Goal: Transaction & Acquisition: Purchase product/service

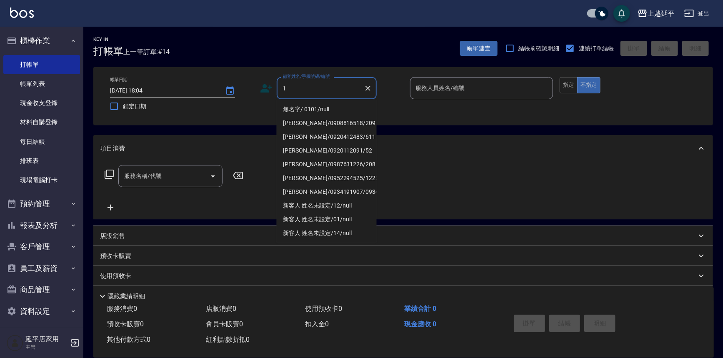
click at [327, 113] on li "無名字/ 0101/null" at bounding box center [327, 109] width 100 height 14
type input "無名字/ 0101/null"
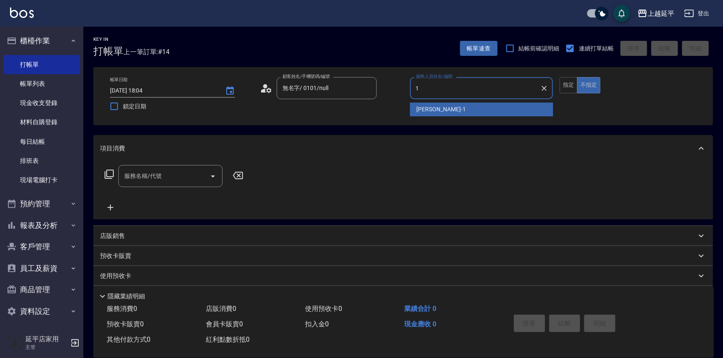
click at [421, 111] on span "[PERSON_NAME]-1" at bounding box center [441, 109] width 49 height 9
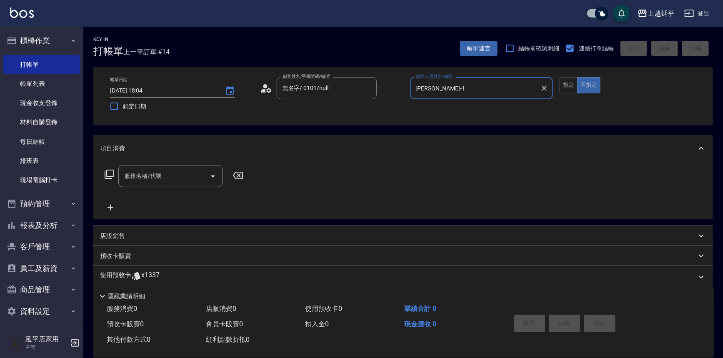
click at [212, 176] on icon "Open" at bounding box center [213, 176] width 4 height 2
type input "[PERSON_NAME]-1"
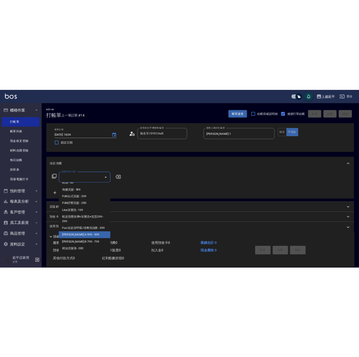
scroll to position [189, 0]
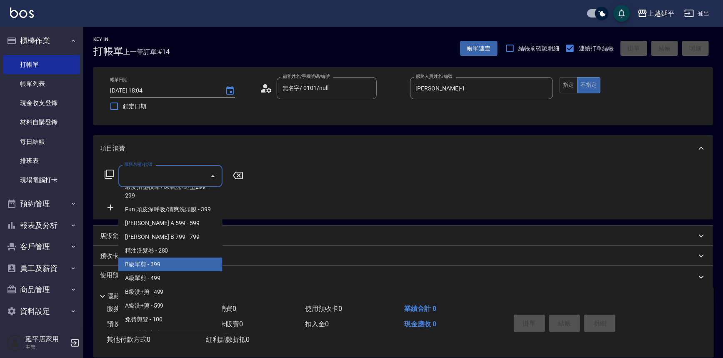
click at [166, 267] on span "B級單剪 - 399" at bounding box center [170, 264] width 104 height 14
type input "B級單剪(201)"
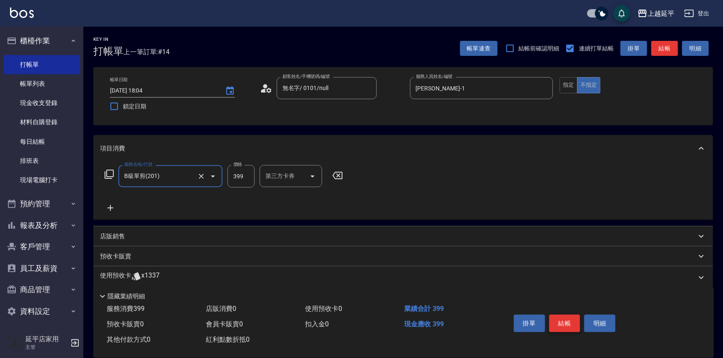
click at [566, 327] on button "結帳" at bounding box center [564, 323] width 31 height 17
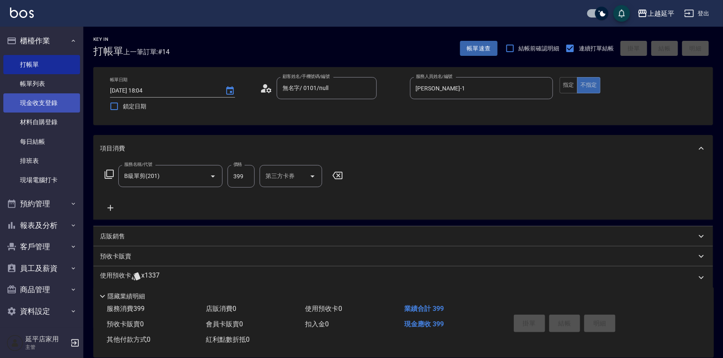
type input "[DATE] 18:05"
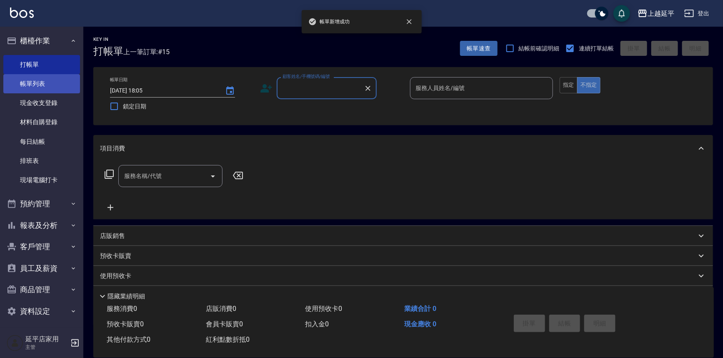
click at [21, 79] on link "帳單列表" at bounding box center [41, 83] width 77 height 19
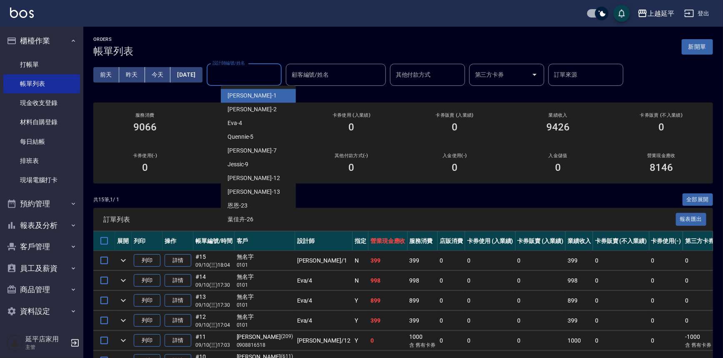
click at [254, 80] on input "設計師編號/姓名" at bounding box center [243, 74] width 67 height 15
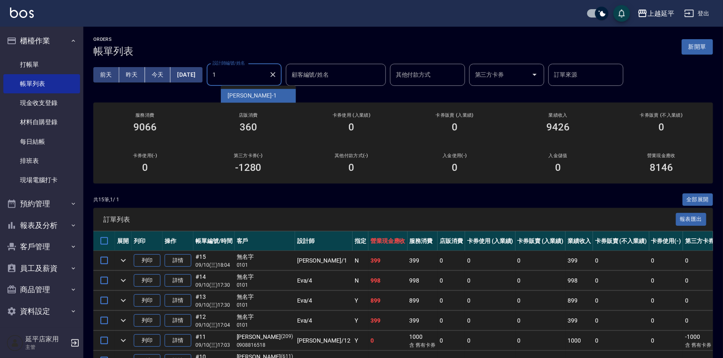
click at [249, 94] on span "[PERSON_NAME]-1" at bounding box center [251, 95] width 49 height 9
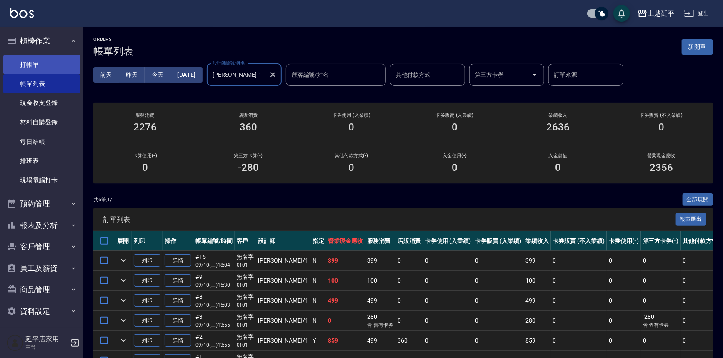
type input "[PERSON_NAME]-1"
click at [36, 65] on link "打帳單" at bounding box center [41, 64] width 77 height 19
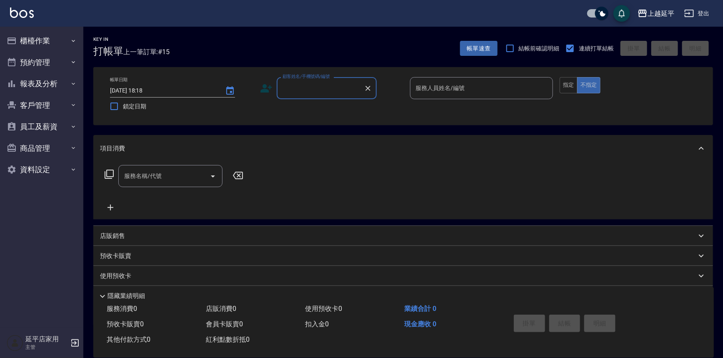
click at [308, 96] on div "顧客姓名/手機號碼/編號" at bounding box center [327, 88] width 100 height 22
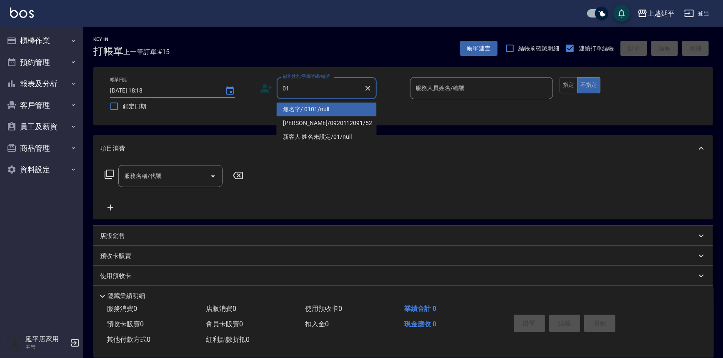
click at [315, 112] on li "無名字/ 0101/null" at bounding box center [327, 109] width 100 height 14
type input "無名字/ 0101/null"
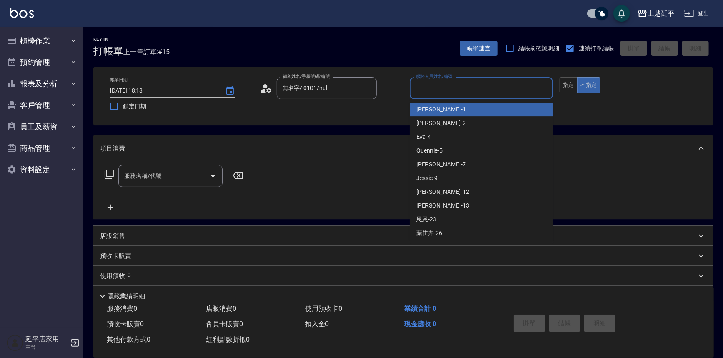
click at [358, 87] on input "服務人員姓名/編號" at bounding box center [482, 88] width 136 height 15
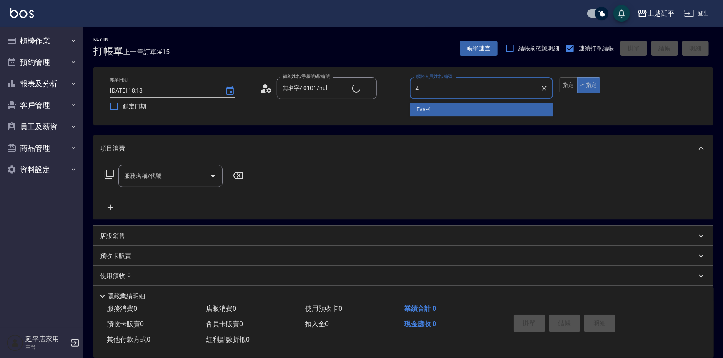
click at [358, 110] on div "Eva -4" at bounding box center [481, 109] width 143 height 14
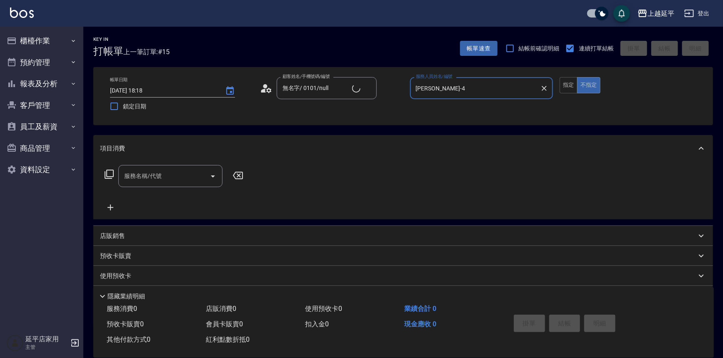
type input "Eva-4"
click at [181, 179] on input "服務名稱/代號" at bounding box center [164, 176] width 84 height 15
drag, startPoint x: 167, startPoint y: 199, endPoint x: 137, endPoint y: 202, distance: 29.7
click at [165, 200] on span "精油洗髮 - 300" at bounding box center [170, 197] width 104 height 14
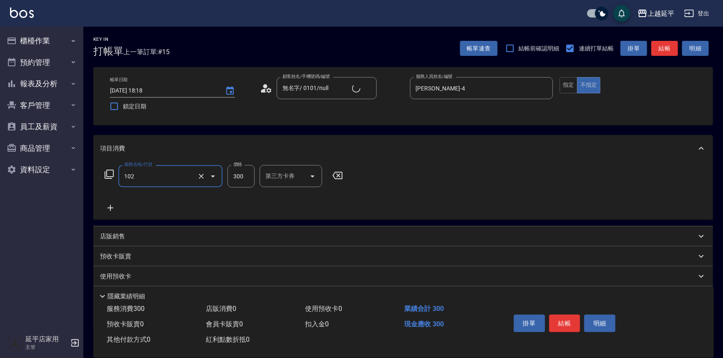
type input "精油洗髮(102)"
click at [113, 206] on icon at bounding box center [110, 208] width 21 height 10
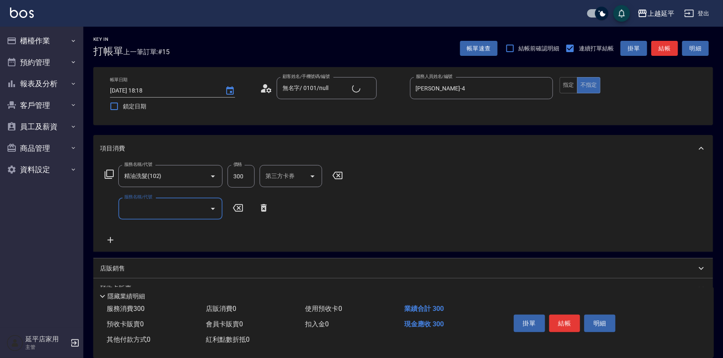
click at [162, 210] on input "服務名稱/代號" at bounding box center [164, 208] width 84 height 15
drag, startPoint x: 171, startPoint y: 231, endPoint x: 187, endPoint y: 235, distance: 16.7
click at [172, 230] on span "精油洗髮 - 300" at bounding box center [170, 230] width 104 height 14
type input "精油洗髮(102)"
click at [358, 82] on button "指定" at bounding box center [568, 85] width 18 height 16
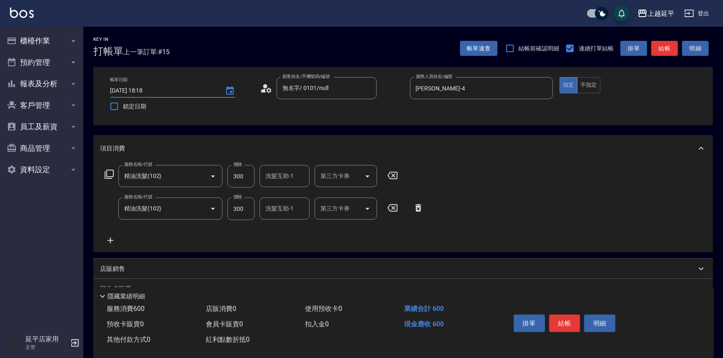
click at [279, 212] on div "洗髮互助-1 洗髮互助-1" at bounding box center [285, 208] width 50 height 22
click at [283, 227] on span "恩恩 -23" at bounding box center [276, 229] width 20 height 9
type input "恩恩-23"
click at [358, 50] on button "結帳" at bounding box center [664, 48] width 27 height 15
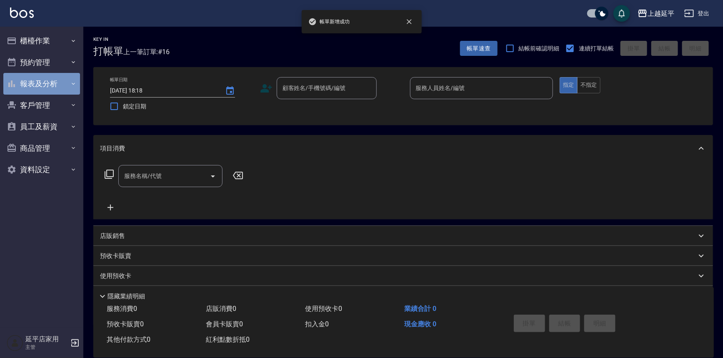
click at [42, 87] on button "報表及分析" at bounding box center [41, 84] width 77 height 22
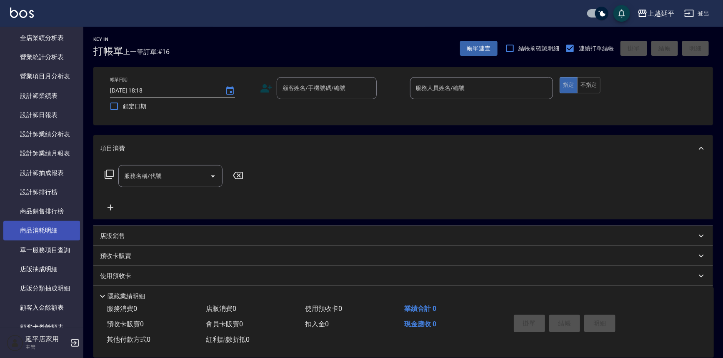
scroll to position [265, 0]
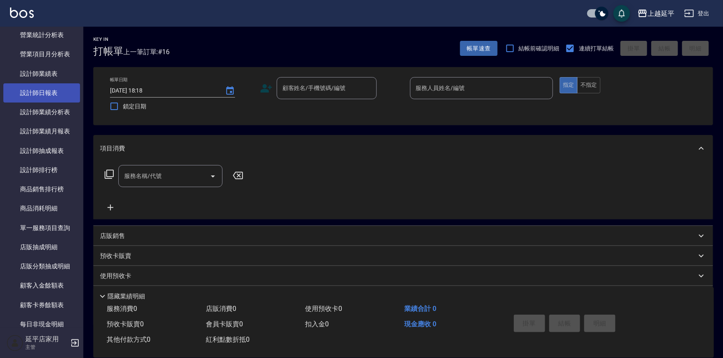
click at [46, 91] on link "設計師日報表" at bounding box center [41, 92] width 77 height 19
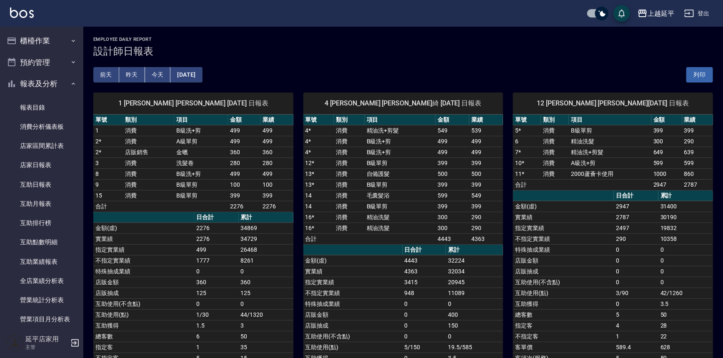
click at [159, 184] on td "消費" at bounding box center [148, 184] width 51 height 11
click at [125, 185] on td "消費" at bounding box center [148, 184] width 51 height 11
click at [286, 192] on td "399" at bounding box center [276, 195] width 32 height 11
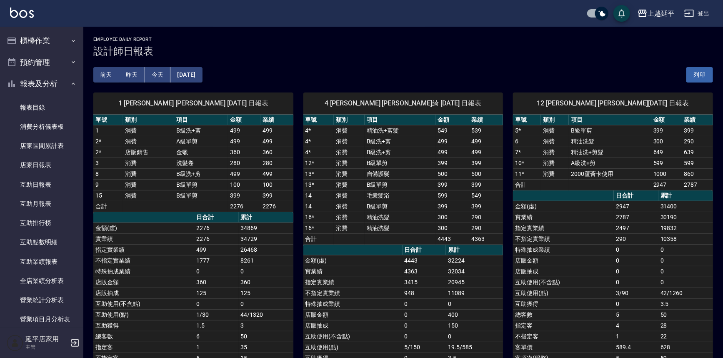
click at [286, 192] on td "399" at bounding box center [276, 195] width 32 height 11
drag, startPoint x: 272, startPoint y: 192, endPoint x: 254, endPoint y: 187, distance: 18.7
click at [251, 188] on td "100" at bounding box center [244, 184] width 32 height 11
click at [51, 39] on button "櫃檯作業" at bounding box center [41, 41] width 77 height 22
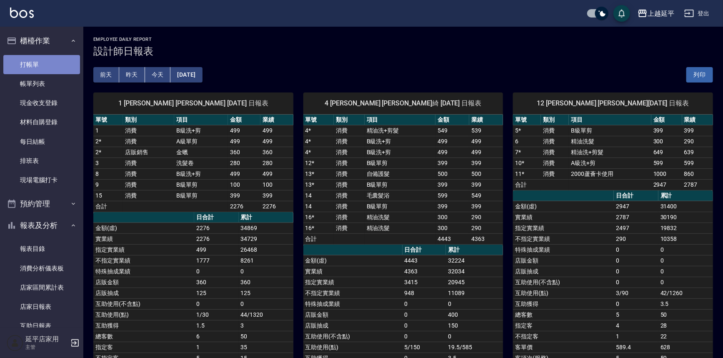
click at [58, 67] on link "打帳單" at bounding box center [41, 64] width 77 height 19
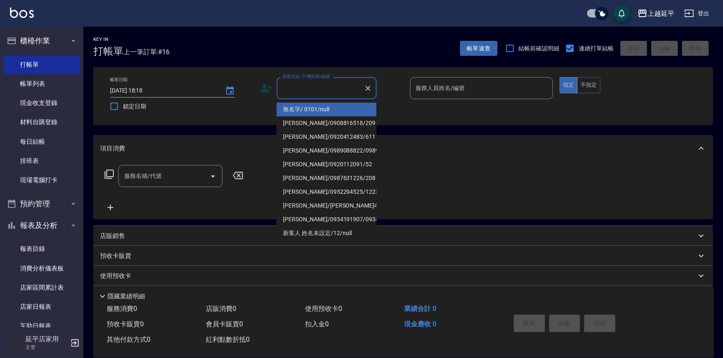
click at [310, 87] on input "顧客姓名/手機號碼/編號" at bounding box center [320, 88] width 80 height 15
click at [330, 115] on li "無名字/ 0101/null" at bounding box center [327, 109] width 100 height 14
type input "無名字/ 0101/null"
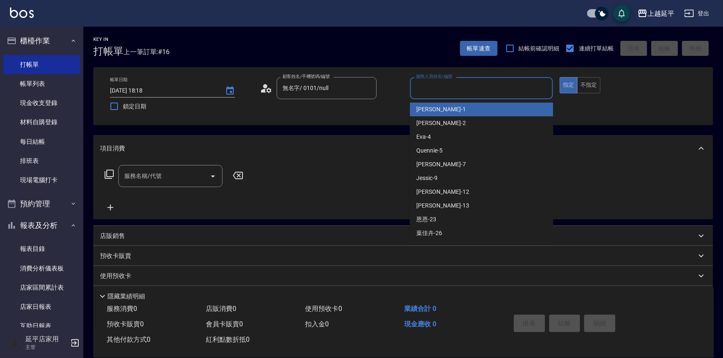
click at [358, 83] on input "服務人員姓名/編號" at bounding box center [482, 88] width 136 height 15
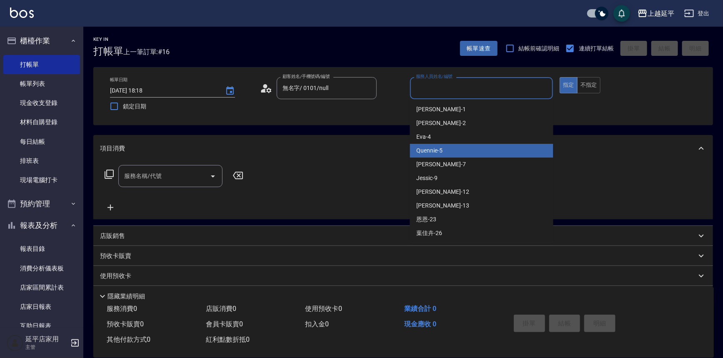
click at [358, 145] on div "Quennie -5" at bounding box center [481, 151] width 143 height 14
type input "Quennie-5"
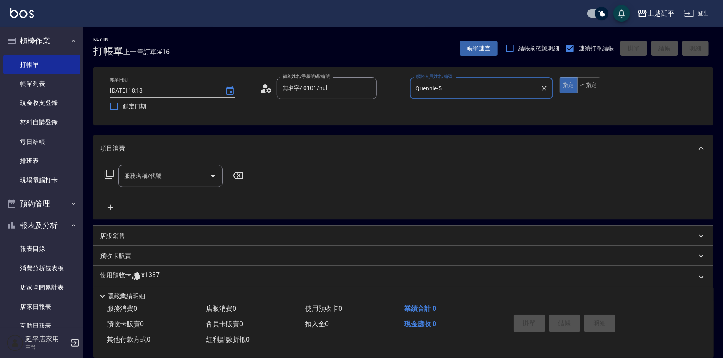
click at [107, 177] on icon at bounding box center [109, 174] width 9 height 9
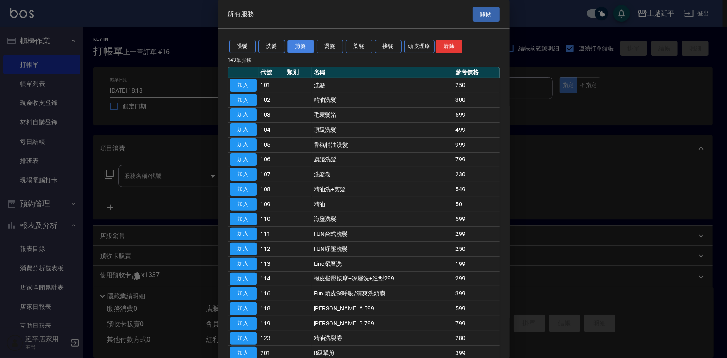
click at [303, 43] on button "剪髮" at bounding box center [300, 46] width 27 height 13
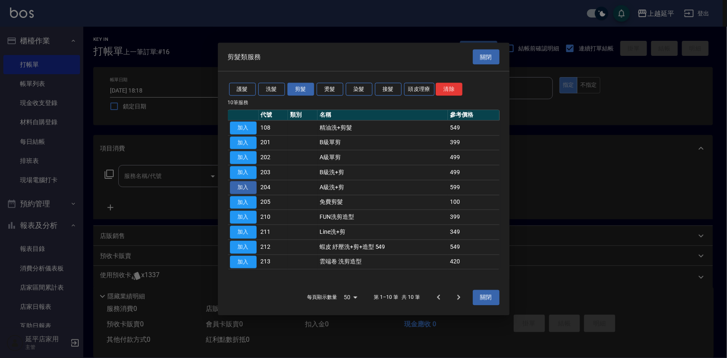
click at [242, 185] on button "加入" at bounding box center [243, 187] width 27 height 13
type input "A級洗+剪(204)"
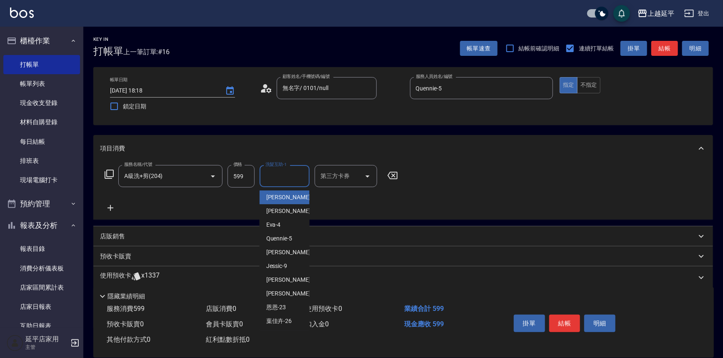
click at [291, 177] on input "洗髮互助-1" at bounding box center [284, 176] width 42 height 15
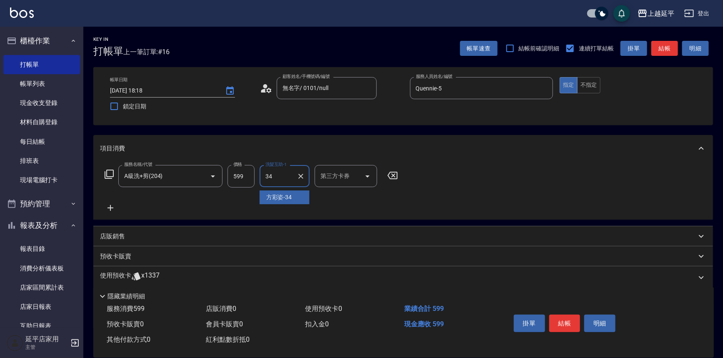
type input "方彩姿-34"
click at [358, 317] on button "結帳" at bounding box center [564, 323] width 31 height 17
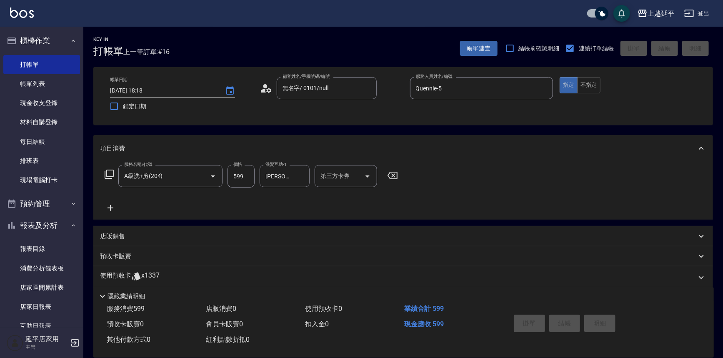
type input "2025/09/10 18:20"
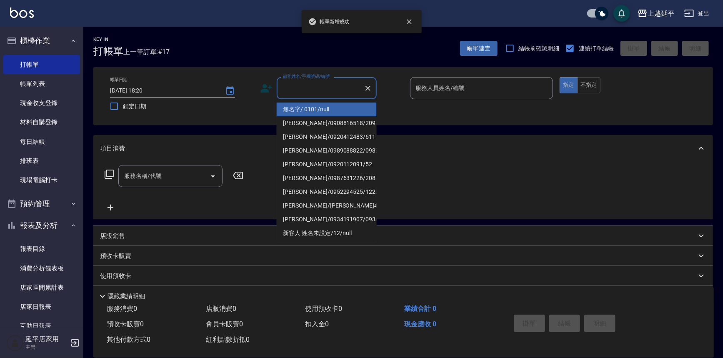
click at [312, 83] on input "顧客姓名/手機號碼/編號" at bounding box center [320, 88] width 80 height 15
drag, startPoint x: 332, startPoint y: 110, endPoint x: 384, endPoint y: 97, distance: 54.7
click at [332, 110] on li "無名字/ 0101/null" at bounding box center [327, 109] width 100 height 14
type input "無名字/ 0101/null"
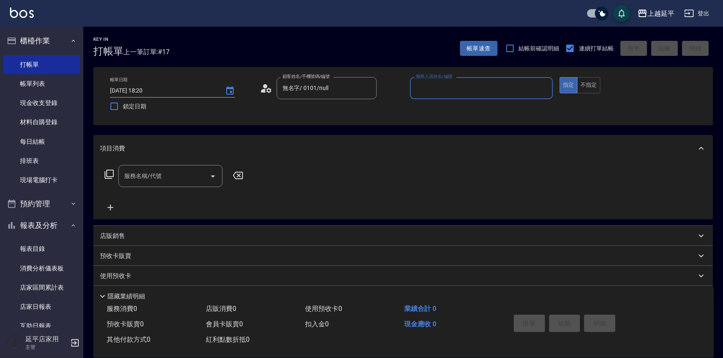
click at [358, 92] on input "服務人員姓名/編號" at bounding box center [482, 88] width 136 height 15
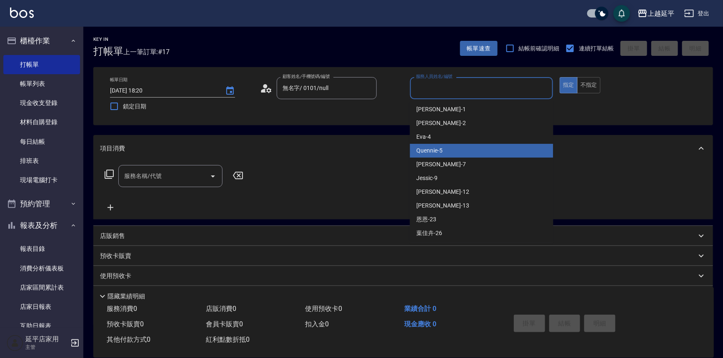
click at [358, 151] on span "Quennie -5" at bounding box center [430, 150] width 26 height 9
type input "Quennie-5"
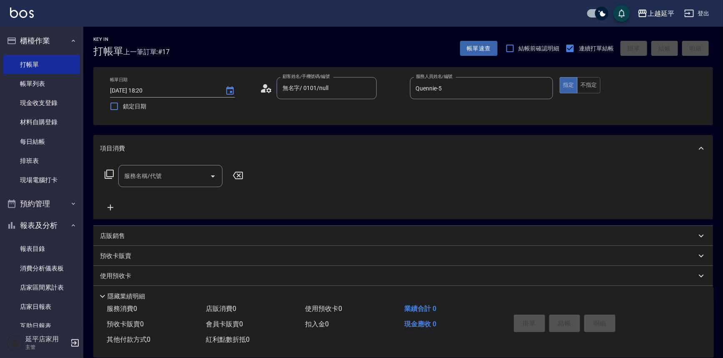
click at [112, 171] on icon at bounding box center [109, 174] width 10 height 10
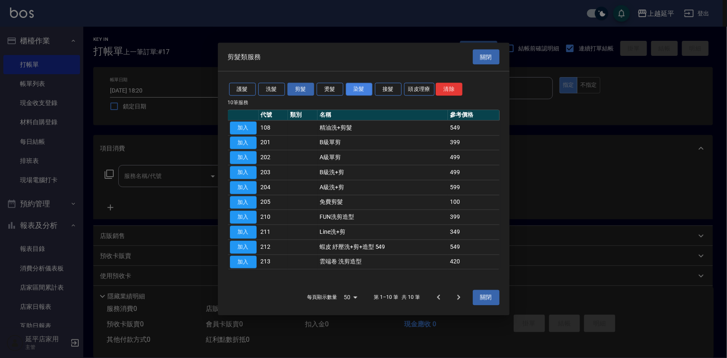
click at [354, 90] on button "染髮" at bounding box center [359, 89] width 27 height 13
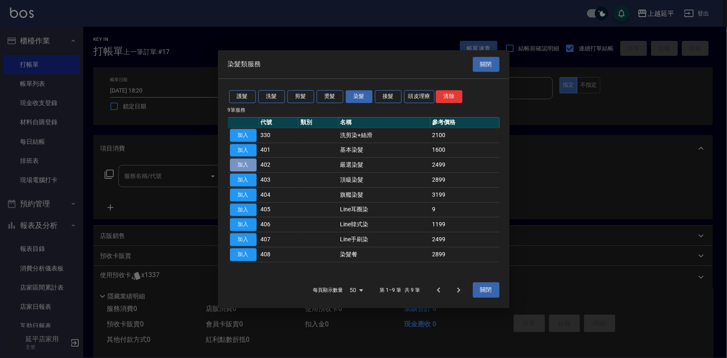
click at [248, 164] on button "加入" at bounding box center [243, 165] width 27 height 13
type input "嚴選染髮(402)"
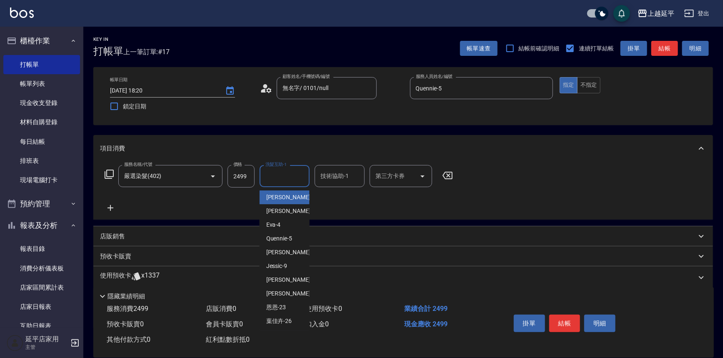
click at [275, 176] on input "洗髮互助-1" at bounding box center [284, 176] width 42 height 15
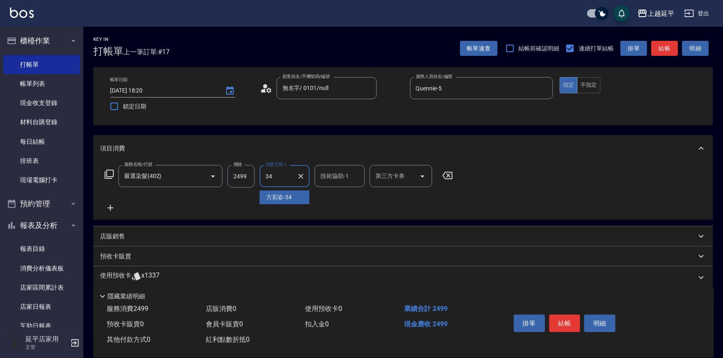
type input "方彩姿-34"
click at [358, 320] on button "結帳" at bounding box center [564, 323] width 31 height 17
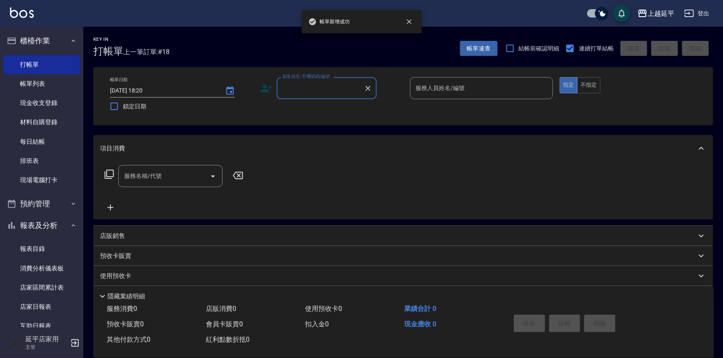
click at [329, 94] on input "顧客姓名/手機號碼/編號" at bounding box center [320, 88] width 80 height 15
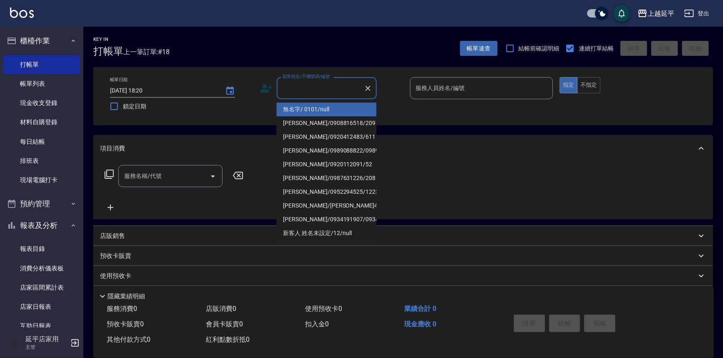
click at [332, 112] on li "無名字/ 0101/null" at bounding box center [327, 109] width 100 height 14
type input "無名字/ 0101/null"
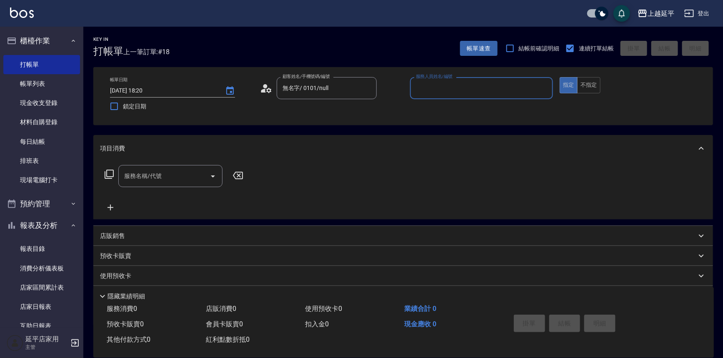
click at [358, 89] on div "服務人員姓名/編號" at bounding box center [481, 88] width 143 height 22
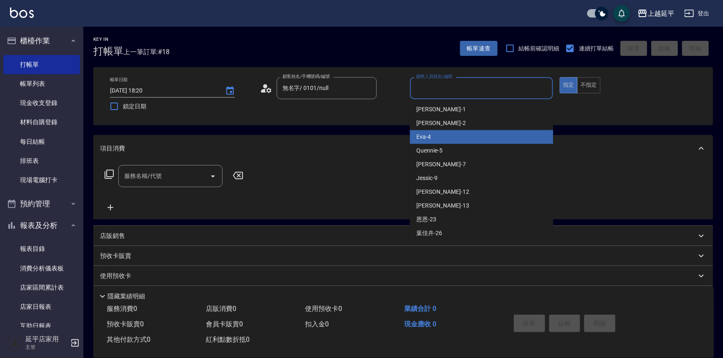
click at [358, 146] on div "Quennie -5" at bounding box center [481, 151] width 143 height 14
type input "Quennie-5"
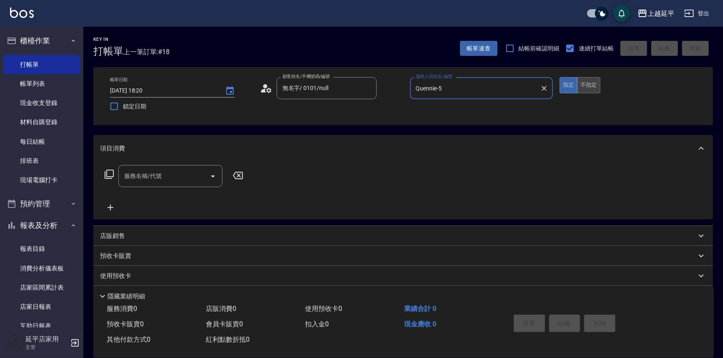
click at [358, 84] on button "不指定" at bounding box center [588, 85] width 23 height 16
click at [162, 173] on input "服務名稱/代號" at bounding box center [164, 176] width 84 height 15
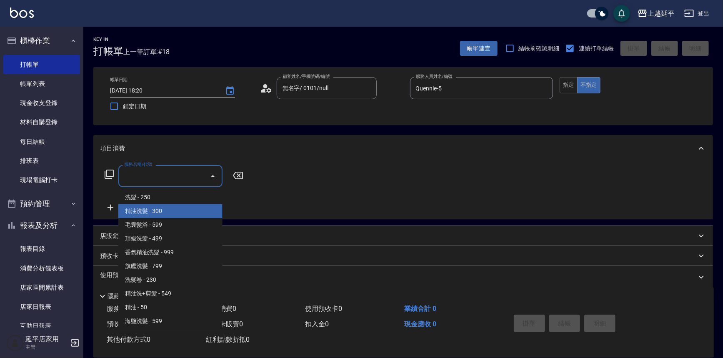
click at [183, 212] on span "精油洗髮 - 300" at bounding box center [170, 211] width 104 height 14
type input "精油洗髮(102)"
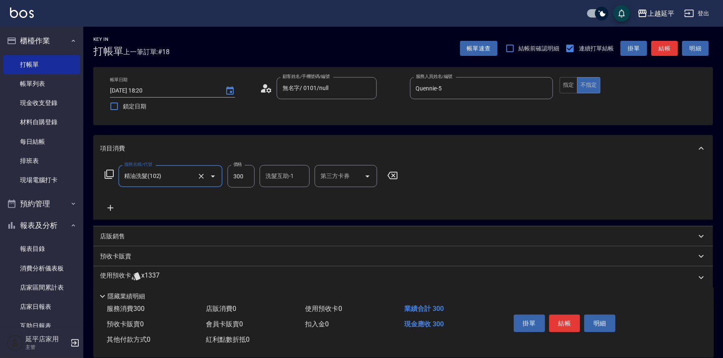
click at [269, 177] on div "洗髮互助-1 洗髮互助-1" at bounding box center [285, 176] width 50 height 22
type input "方彩姿-34"
click at [358, 320] on button "結帳" at bounding box center [564, 323] width 31 height 17
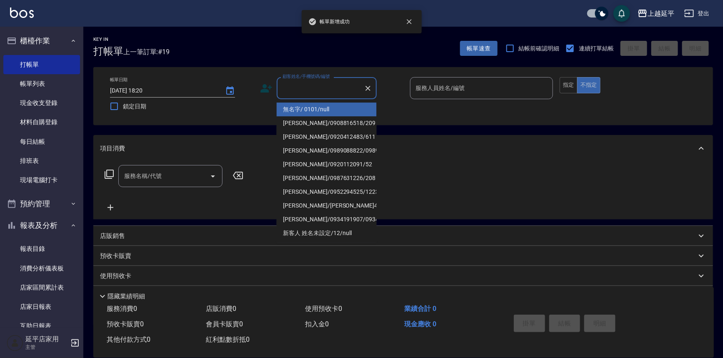
click at [309, 86] on input "顧客姓名/手機號碼/編號" at bounding box center [320, 88] width 80 height 15
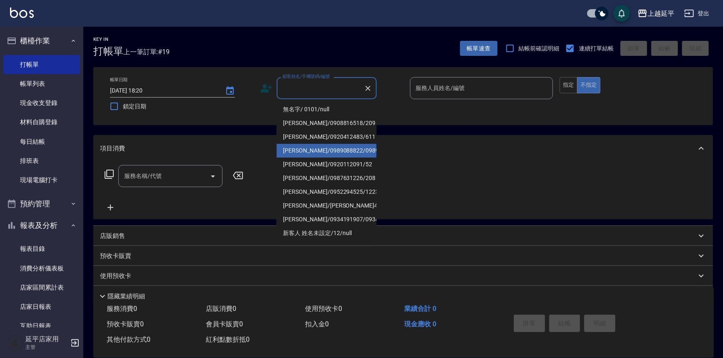
click at [328, 154] on li "李靜怡/0989088822/0989088822" at bounding box center [327, 151] width 100 height 14
type input "李靜怡/0989088822/0989088822"
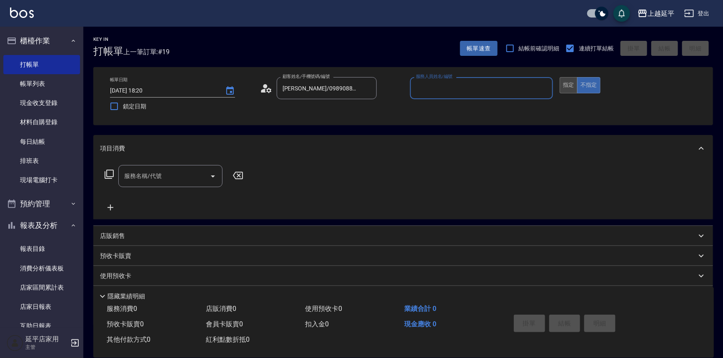
type input "Quennie-5"
click at [358, 85] on button "指定" at bounding box center [568, 85] width 18 height 16
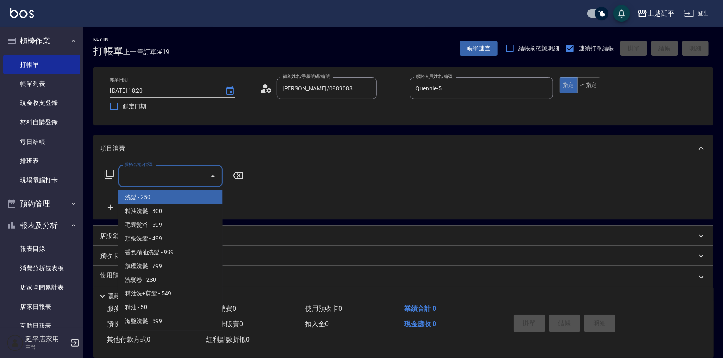
click at [127, 179] on input "服務名稱/代號" at bounding box center [164, 176] width 84 height 15
click at [155, 197] on span "洗髮 - 250" at bounding box center [170, 197] width 104 height 14
type input "洗髮(101)"
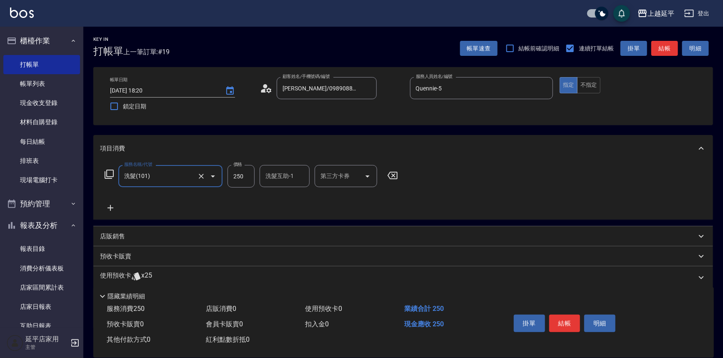
click at [253, 178] on input "250" at bounding box center [240, 176] width 27 height 22
type input "500"
click at [105, 176] on icon at bounding box center [109, 174] width 9 height 9
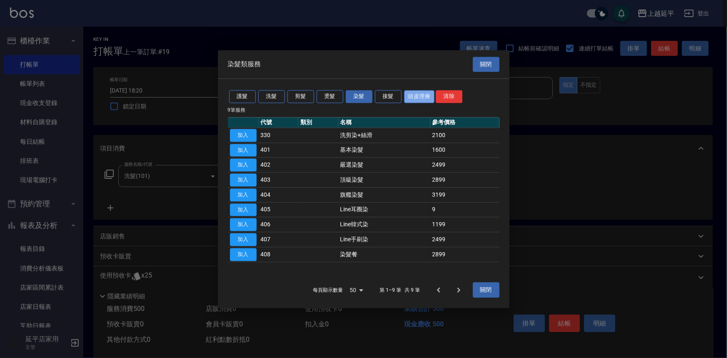
click at [358, 94] on button "頭皮理療" at bounding box center [419, 96] width 31 height 13
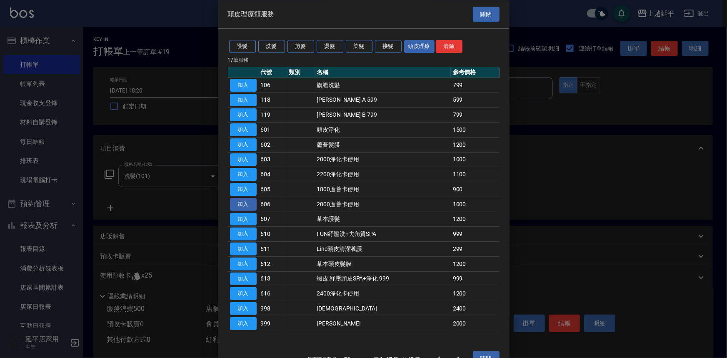
click at [245, 206] on button "加入" at bounding box center [243, 204] width 27 height 13
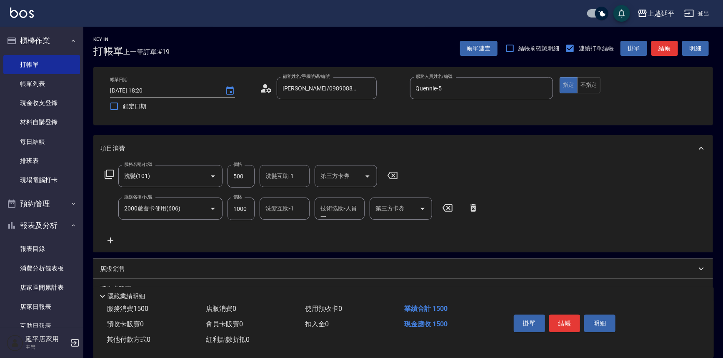
click at [106, 174] on icon at bounding box center [109, 174] width 10 height 10
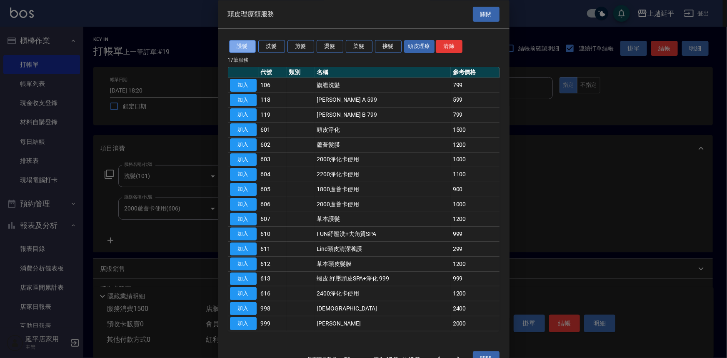
click at [239, 47] on button "護髮" at bounding box center [242, 46] width 27 height 13
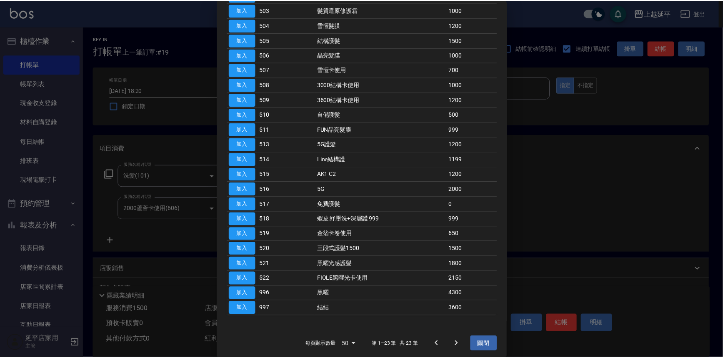
scroll to position [107, 0]
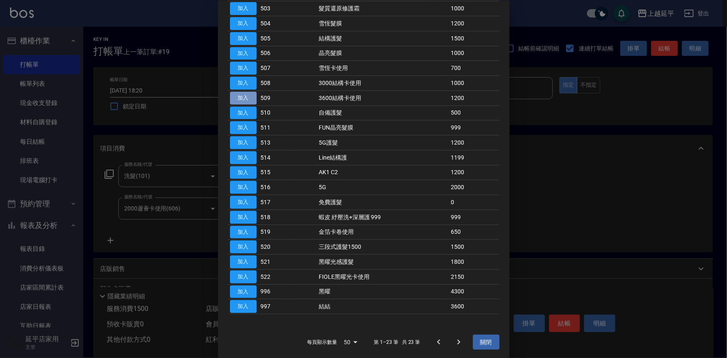
click at [240, 95] on button "加入" at bounding box center [243, 97] width 27 height 13
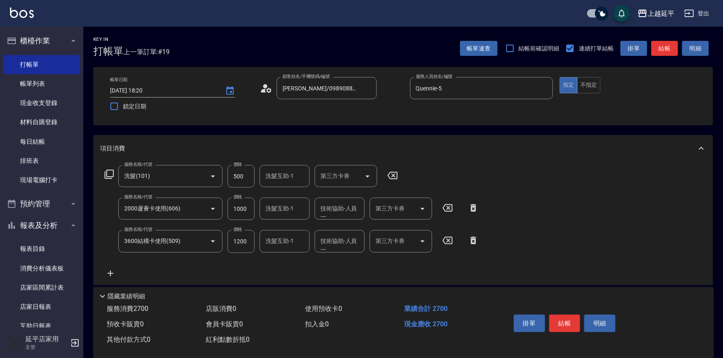
click at [290, 198] on div "洗髮互助-1" at bounding box center [285, 208] width 50 height 22
type input "方彩姿-34"
drag, startPoint x: 425, startPoint y: 208, endPoint x: 427, endPoint y: 213, distance: 4.9
click at [358, 208] on icon "Open" at bounding box center [422, 209] width 10 height 10
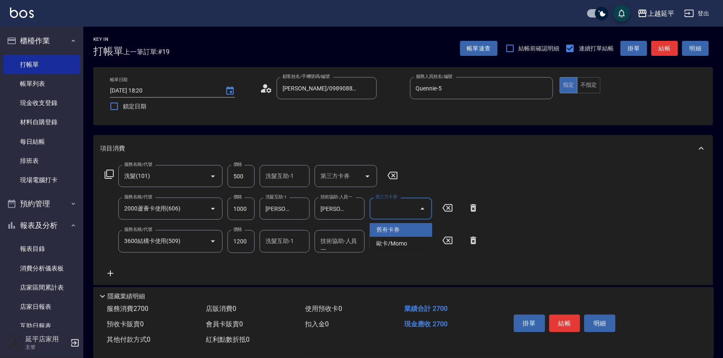
click at [358, 227] on span "舊有卡券" at bounding box center [400, 230] width 62 height 14
type input "舊有卡券"
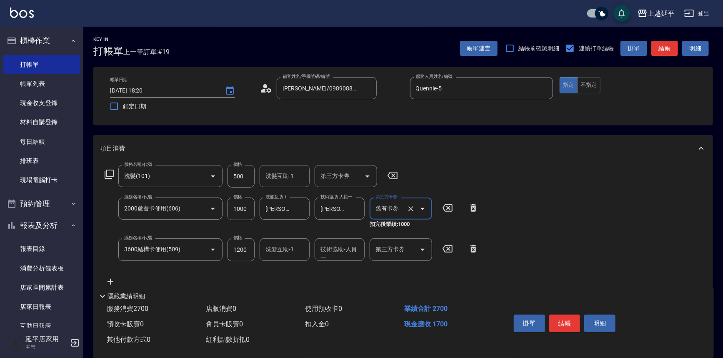
click at [331, 255] on div "技術協助-人員一 技術協助-人員一" at bounding box center [340, 249] width 50 height 22
type input "方彩姿-34"
click at [358, 246] on icon "Open" at bounding box center [422, 250] width 10 height 10
click at [358, 267] on span "舊有卡券" at bounding box center [400, 271] width 62 height 14
type input "舊有卡券"
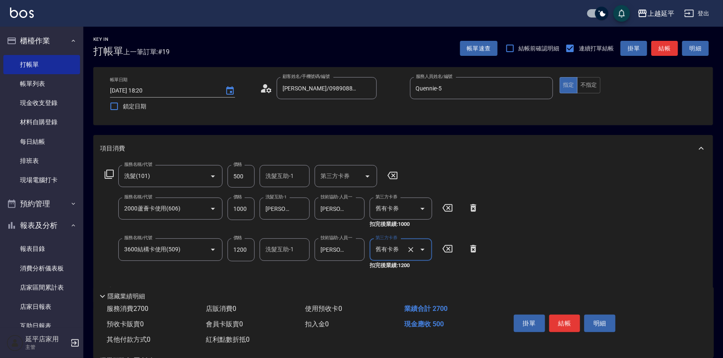
click at [358, 255] on div "服務名稱/代號 洗髮(101) 服務名稱/代號 價格 500 價格 洗髮互助-1 洗髮互助-1 第三方卡券 第三方卡券 服務名稱/代號 2000蘆薈卡使用(6…" at bounding box center [402, 232] width 619 height 140
click at [358, 324] on button "結帳" at bounding box center [564, 323] width 31 height 17
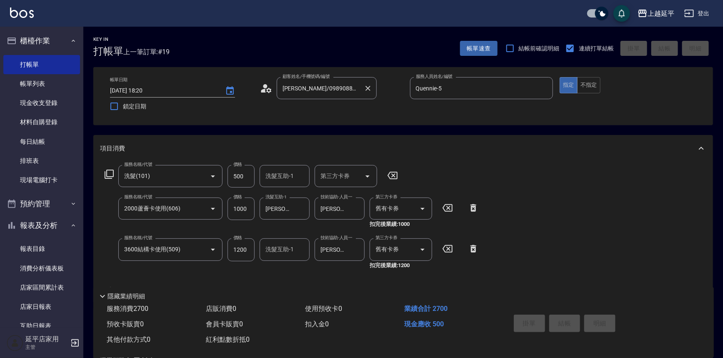
type input "2025/09/10 18:21"
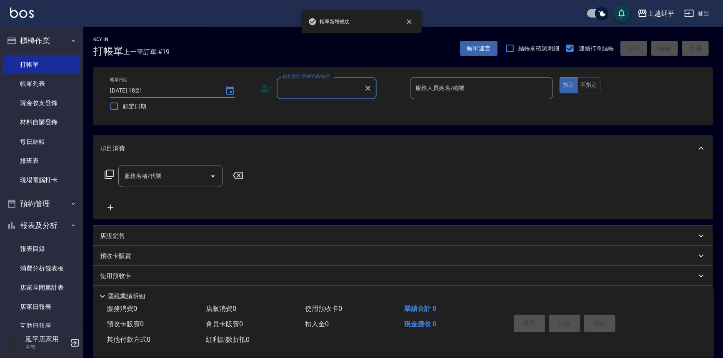
scroll to position [0, 0]
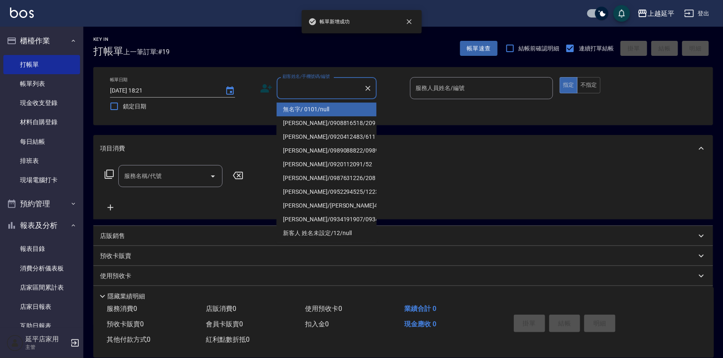
click at [325, 88] on input "顧客姓名/手機號碼/編號" at bounding box center [320, 88] width 80 height 15
click at [325, 110] on li "無名字/ 0101/null" at bounding box center [327, 109] width 100 height 14
type input "無名字/ 0101/null"
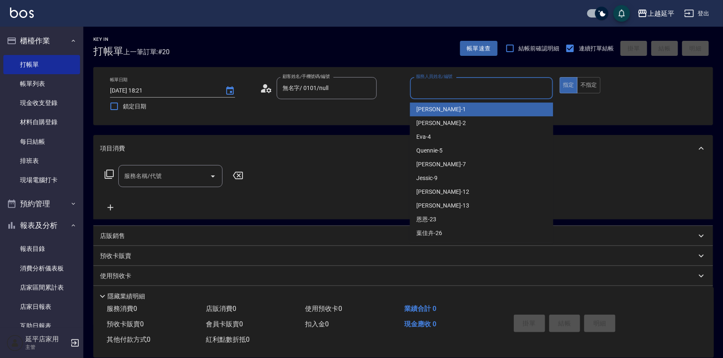
click at [358, 93] on input "服務人員姓名/編號" at bounding box center [482, 88] width 136 height 15
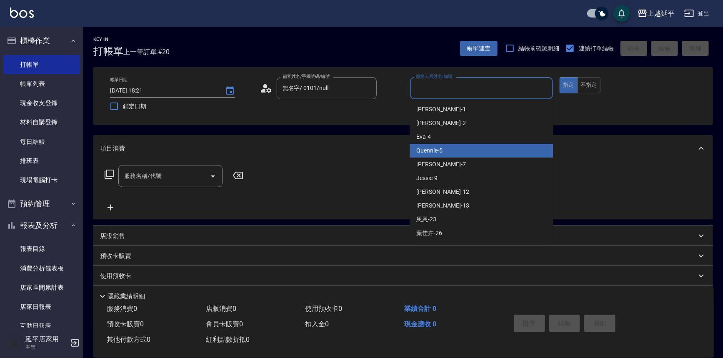
click at [358, 149] on div "Quennie -5" at bounding box center [481, 151] width 143 height 14
type input "Quennie-5"
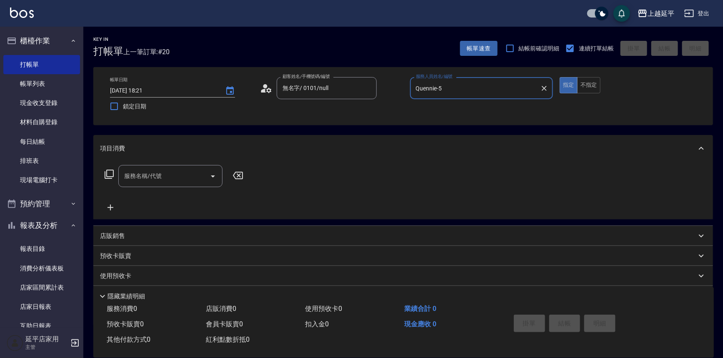
click at [167, 172] on input "服務名稱/代號" at bounding box center [164, 176] width 84 height 15
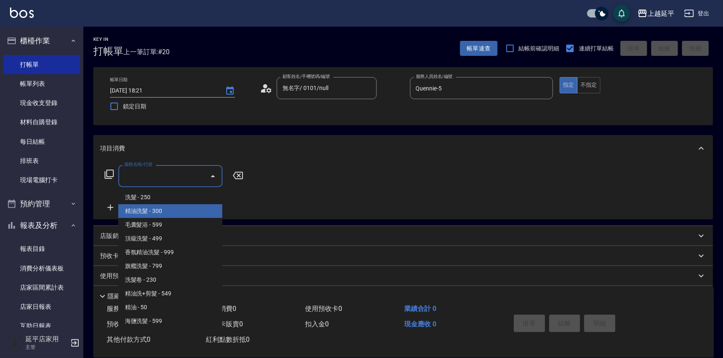
click at [162, 209] on span "精油洗髮 - 300" at bounding box center [170, 211] width 104 height 14
type input "精油洗髮(102)"
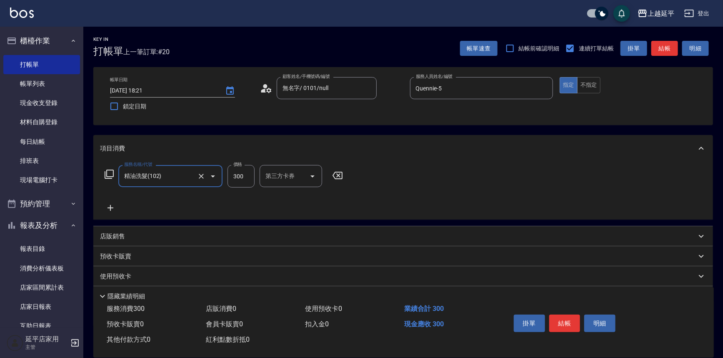
drag, startPoint x: 338, startPoint y: 172, endPoint x: 333, endPoint y: 175, distance: 6.6
click at [339, 172] on icon at bounding box center [337, 175] width 10 height 7
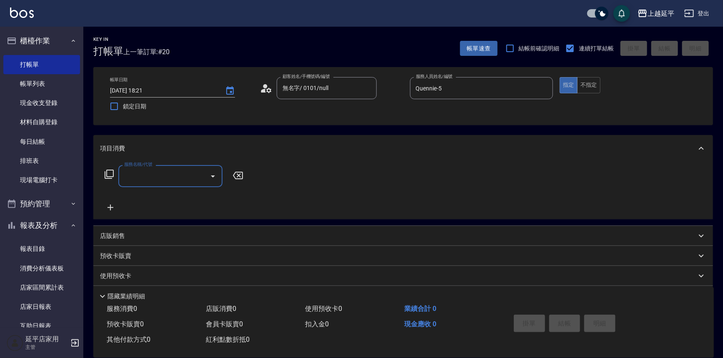
click at [177, 177] on input "服務名稱/代號" at bounding box center [164, 176] width 84 height 15
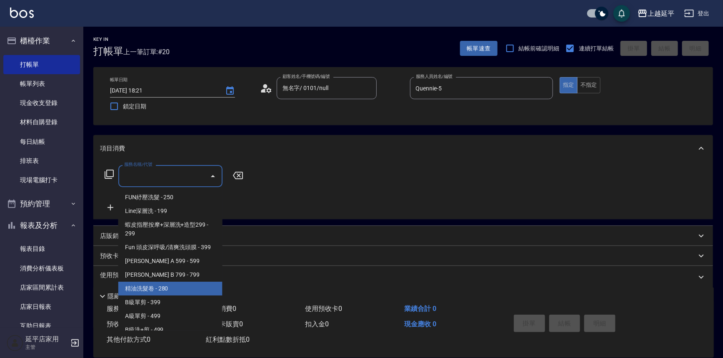
scroll to position [189, 0]
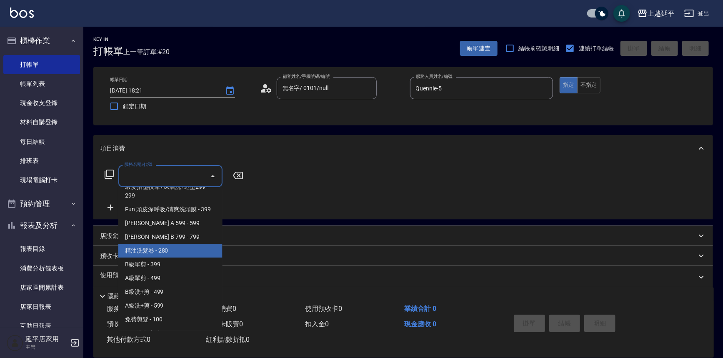
click at [175, 252] on span "精油洗髮卷 - 280" at bounding box center [170, 251] width 104 height 14
type input "精油洗髮卷(123)"
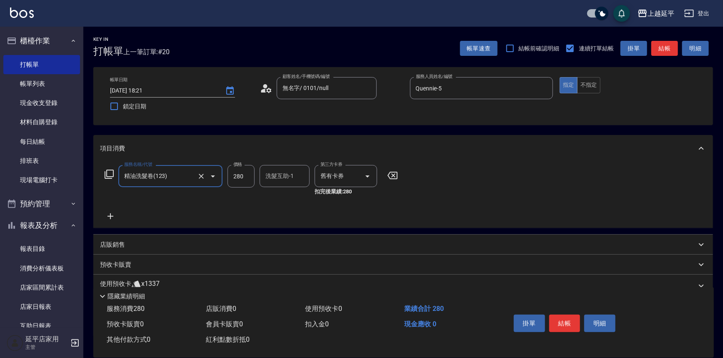
click at [275, 174] on div "洗髮互助-1 洗髮互助-1" at bounding box center [285, 176] width 50 height 22
type input "恩恩-23"
click at [358, 319] on button "結帳" at bounding box center [564, 323] width 31 height 17
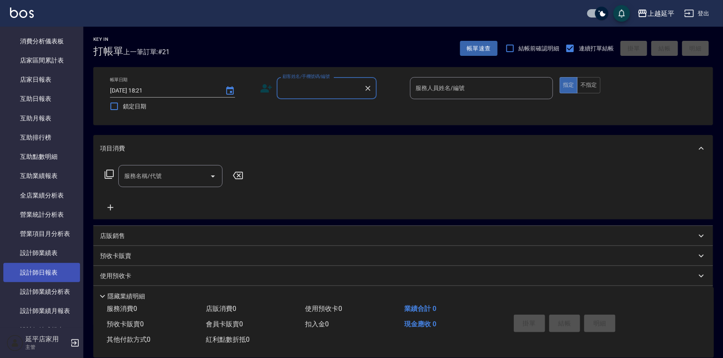
scroll to position [303, 0]
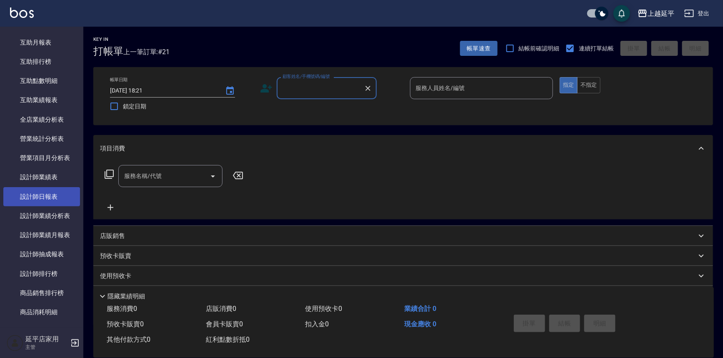
click at [48, 194] on link "設計師日報表" at bounding box center [41, 196] width 77 height 19
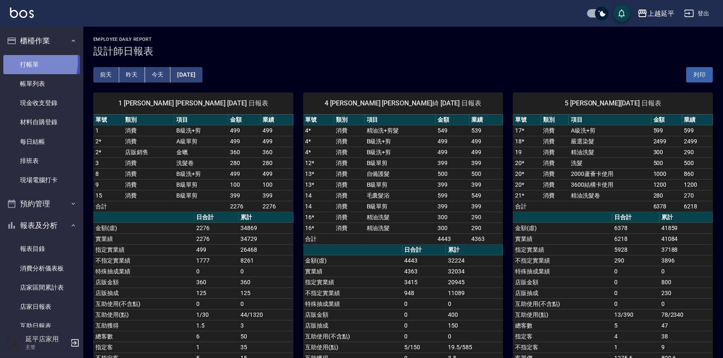
click at [30, 61] on link "打帳單" at bounding box center [41, 64] width 77 height 19
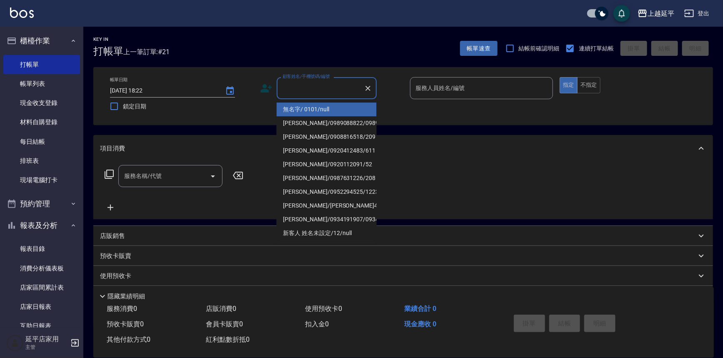
click at [315, 82] on input "顧客姓名/手機號碼/編號" at bounding box center [320, 88] width 80 height 15
click at [327, 112] on li "無名字/ 0101/null" at bounding box center [327, 109] width 100 height 14
type input "無名字/ 0101/null"
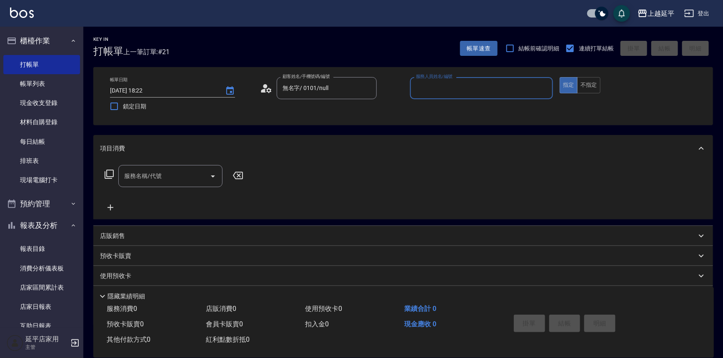
click at [358, 97] on div "服務人員姓名/編號" at bounding box center [481, 88] width 143 height 22
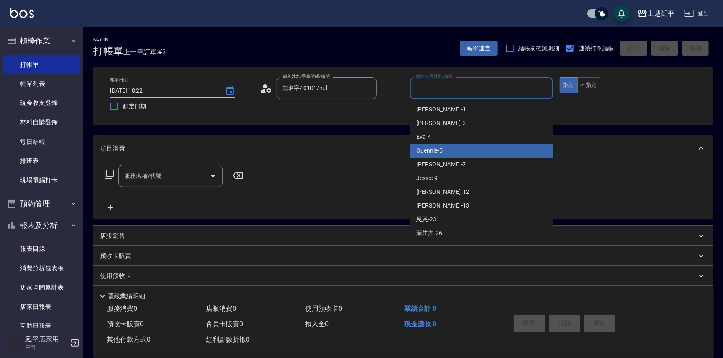
click at [358, 155] on div "Quennie -5" at bounding box center [481, 151] width 143 height 14
type input "Quennie-5"
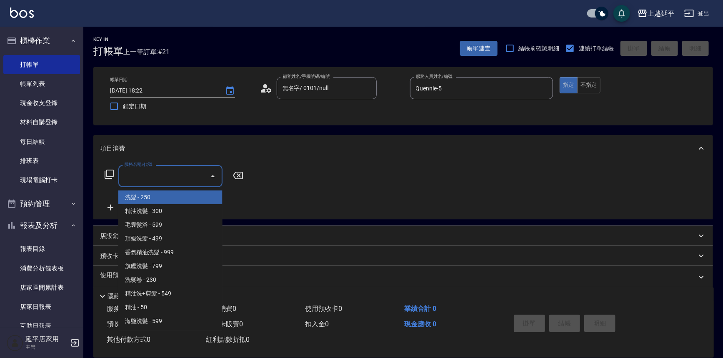
click at [146, 175] on input "服務名稱/代號" at bounding box center [164, 176] width 84 height 15
click at [110, 171] on icon at bounding box center [109, 174] width 10 height 10
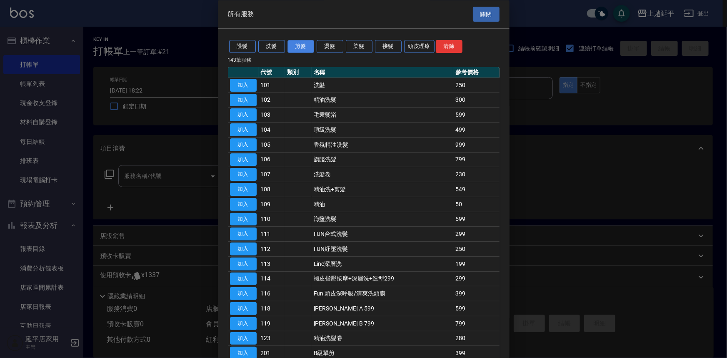
click at [305, 42] on button "剪髮" at bounding box center [300, 46] width 27 height 13
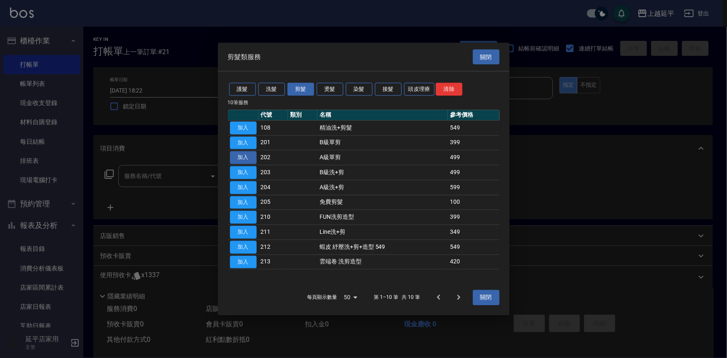
click at [250, 155] on button "加入" at bounding box center [243, 157] width 27 height 13
type input "A級單剪(202)"
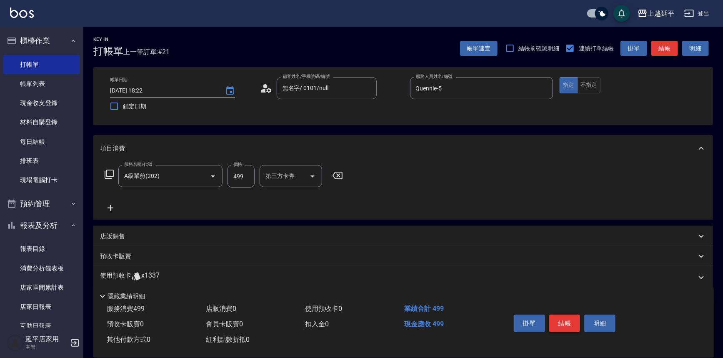
click at [358, 322] on button "結帳" at bounding box center [564, 323] width 31 height 17
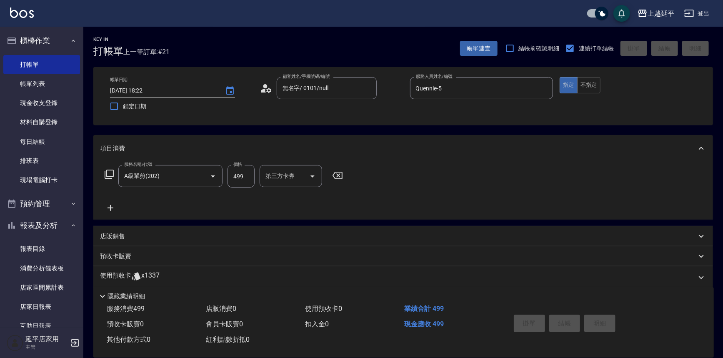
type input "2025/09/10 18:52"
